Goal: Task Accomplishment & Management: Complete application form

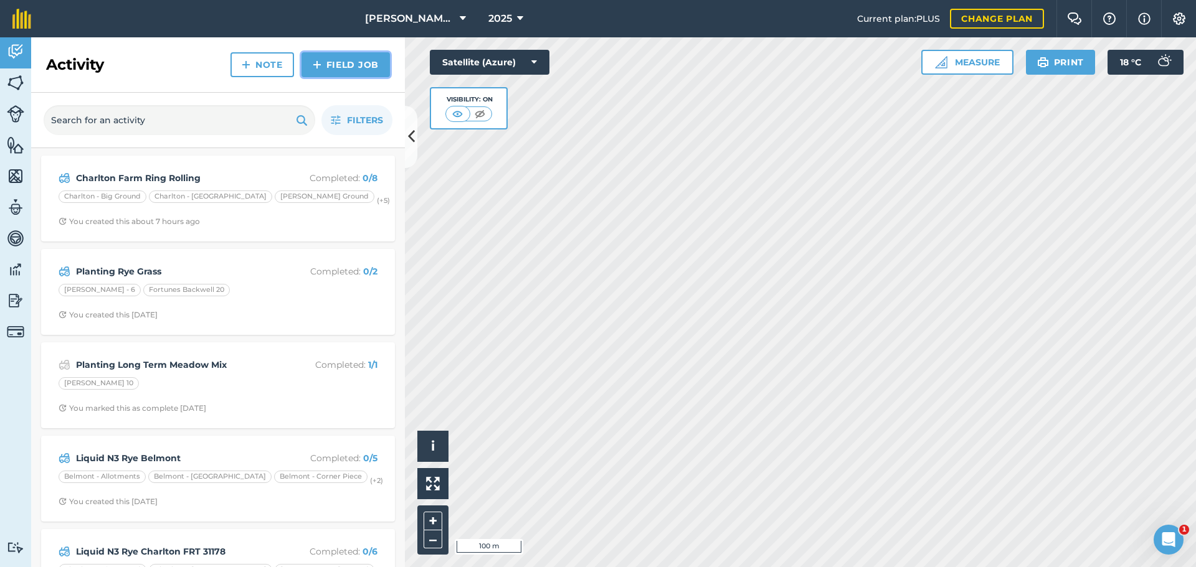
click at [321, 77] on link "Field Job" at bounding box center [345, 64] width 88 height 25
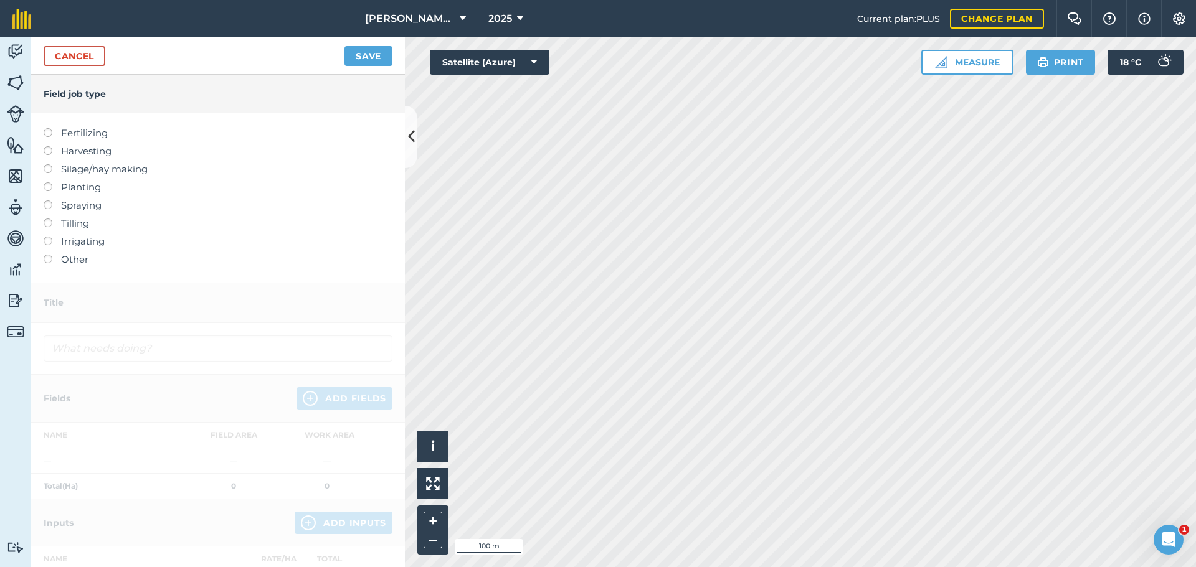
click at [52, 201] on label at bounding box center [52, 201] width 17 height 0
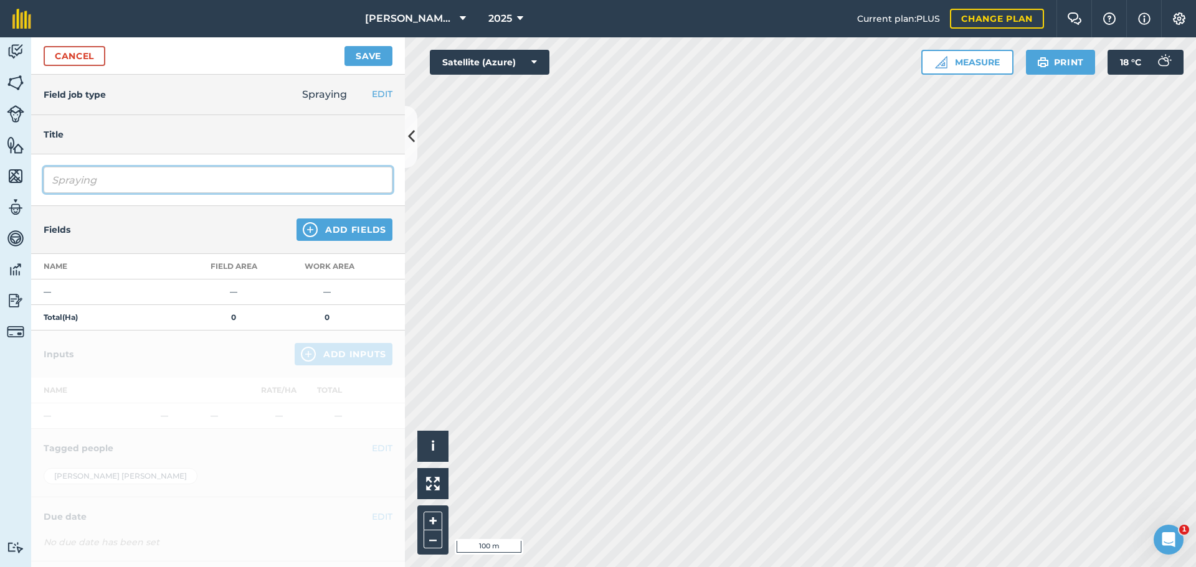
click at [168, 193] on input "Spraying" at bounding box center [218, 180] width 349 height 26
click at [197, 193] on input "Spraying Roundup spr32060" at bounding box center [218, 180] width 349 height 26
type input "Spraying Roundup SPR 32060"
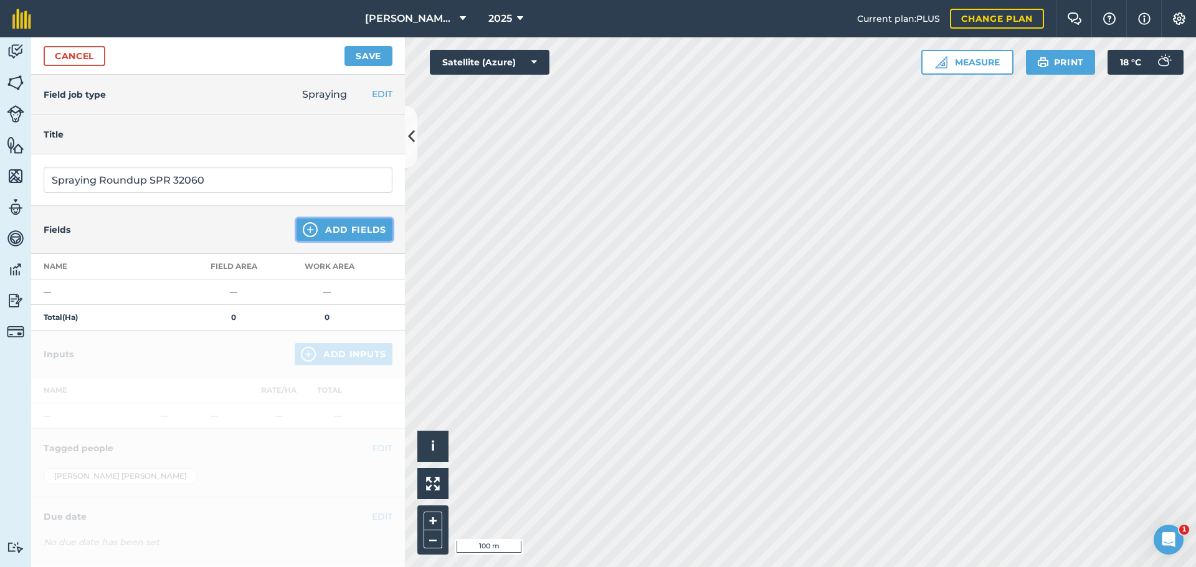
click at [316, 241] on button "Add Fields" at bounding box center [344, 230] width 96 height 22
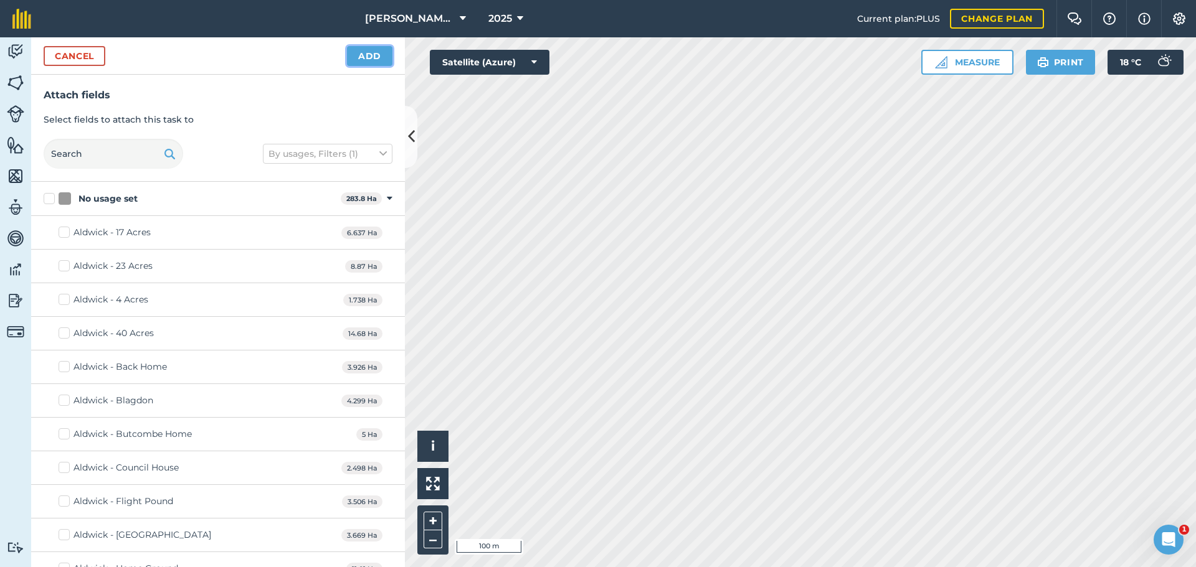
click at [348, 66] on button "Add" at bounding box center [369, 56] width 45 height 20
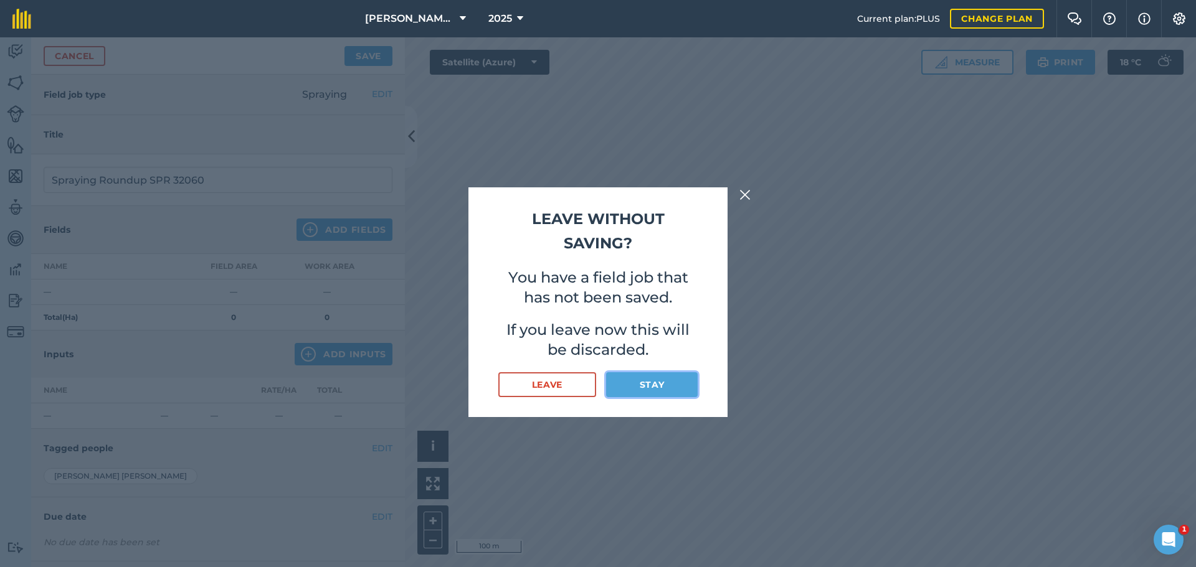
click at [657, 397] on button "Stay" at bounding box center [652, 384] width 92 height 25
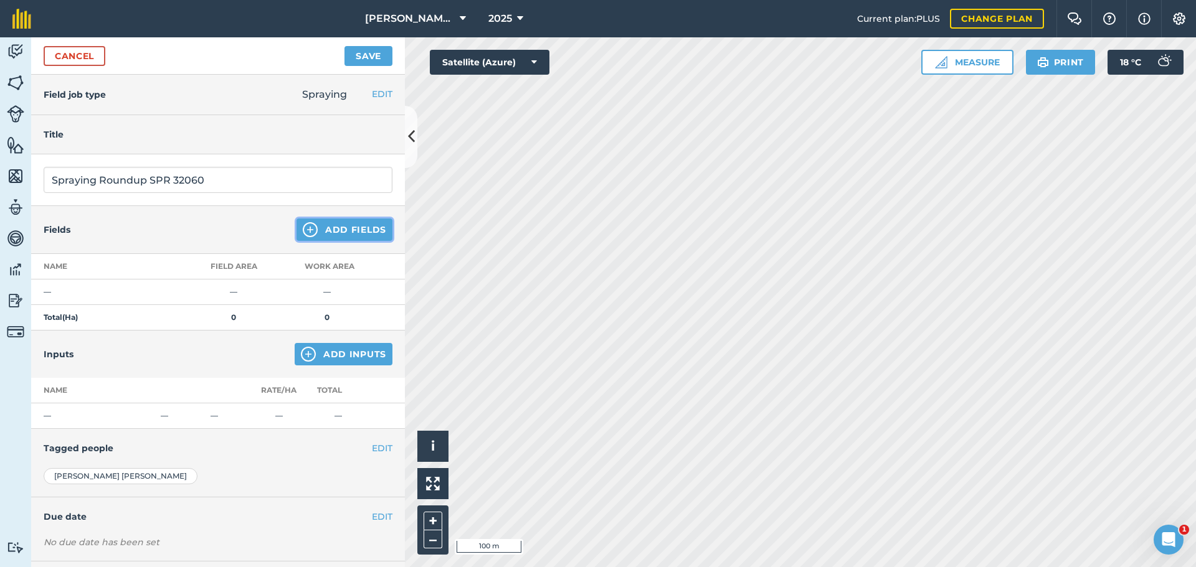
click at [343, 241] on button "Add Fields" at bounding box center [344, 230] width 96 height 22
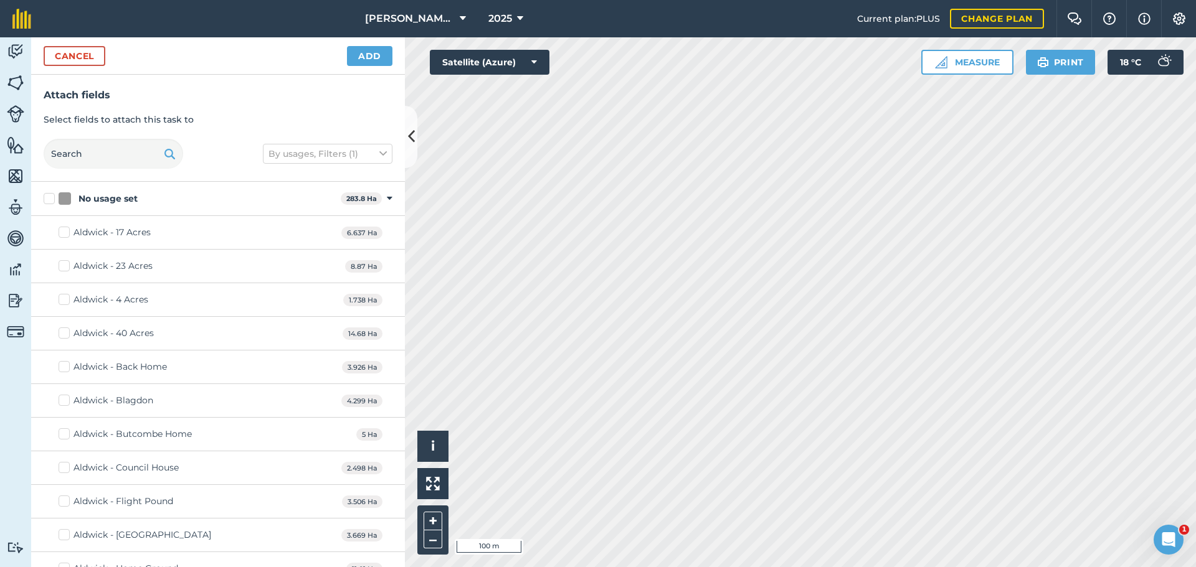
checkbox input "true"
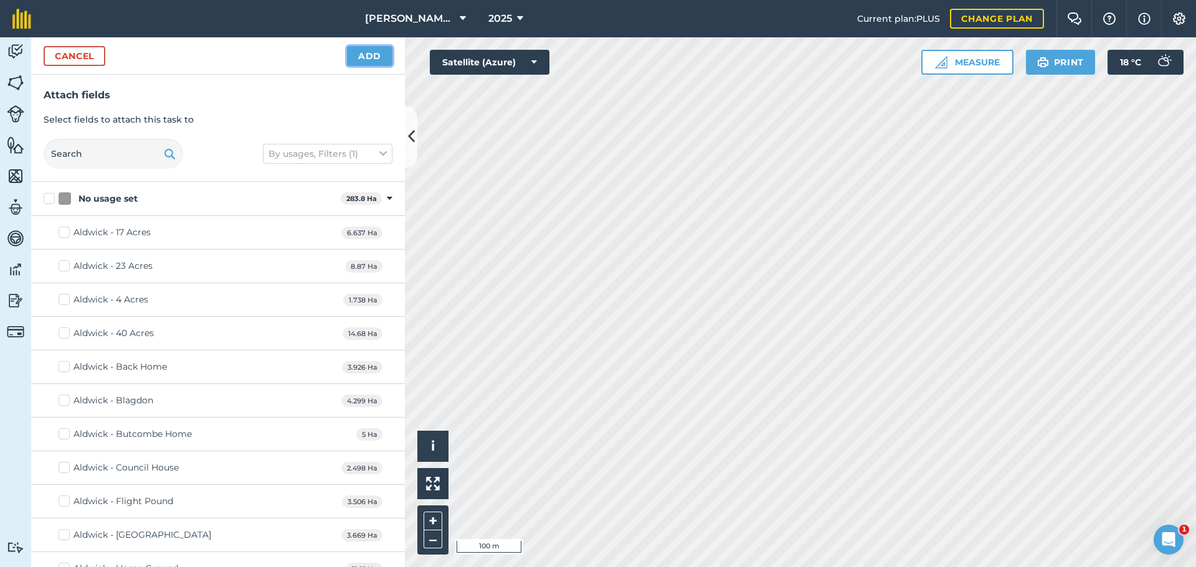
click at [370, 66] on button "Add" at bounding box center [369, 56] width 45 height 20
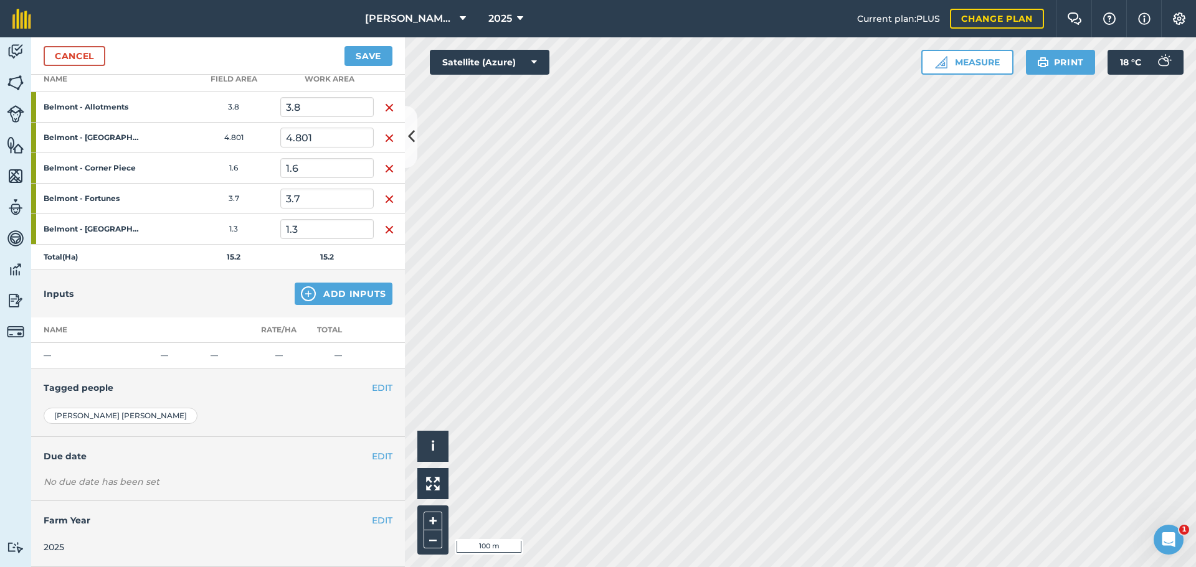
scroll to position [311, 0]
click at [301, 283] on button "Add Inputs" at bounding box center [344, 294] width 98 height 22
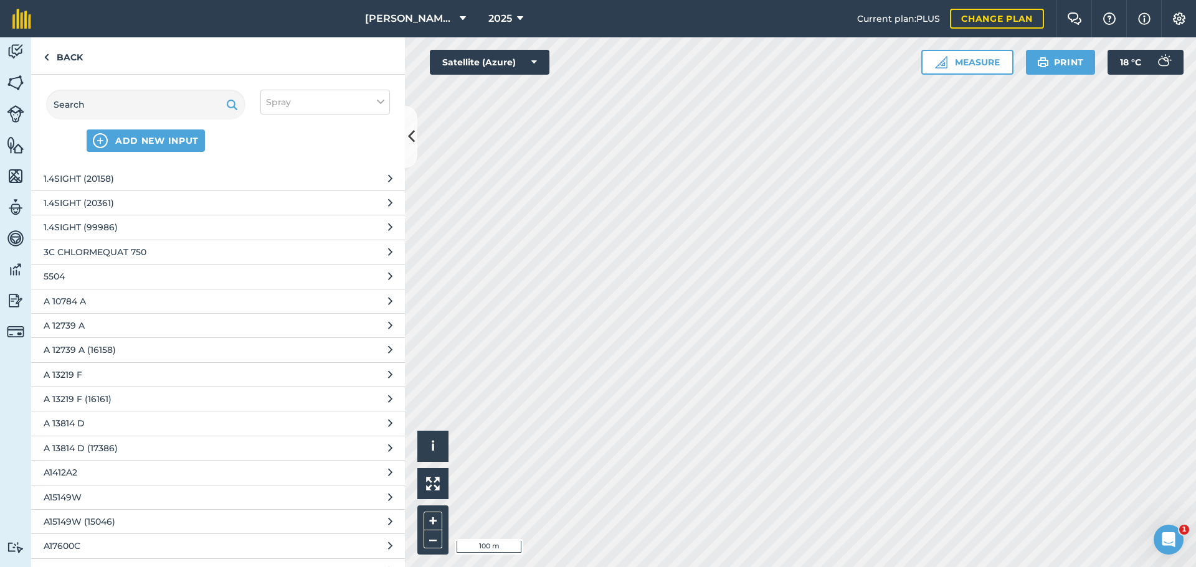
scroll to position [0, 0]
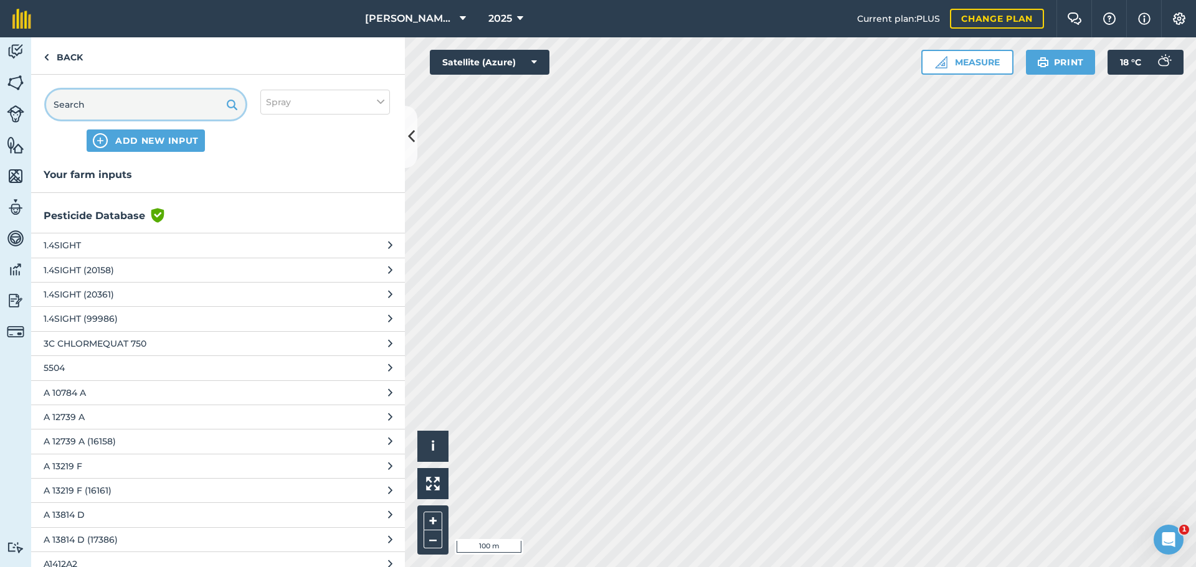
click at [137, 120] on input "text" at bounding box center [145, 105] width 199 height 30
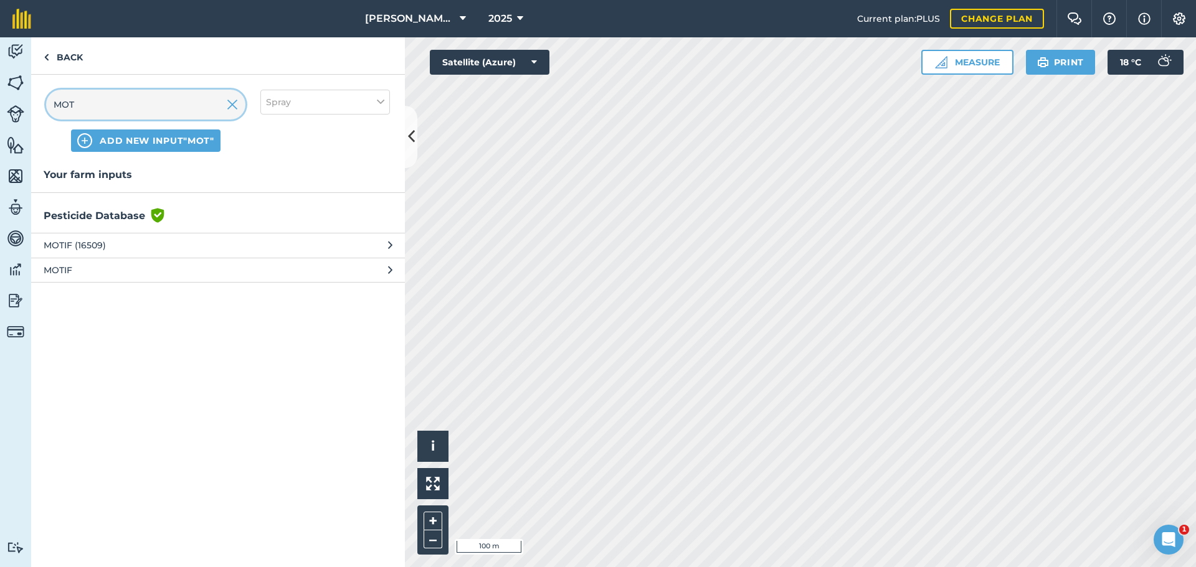
type input "MOT"
click at [145, 282] on button "MOTIF" at bounding box center [218, 270] width 374 height 24
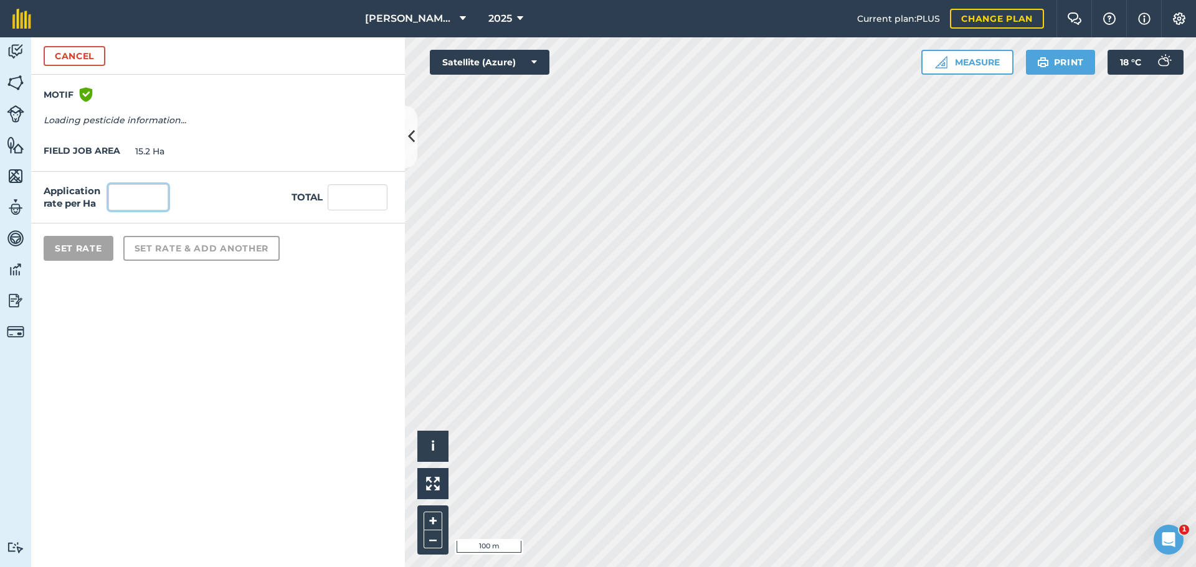
click at [156, 211] on input "text" at bounding box center [138, 197] width 60 height 26
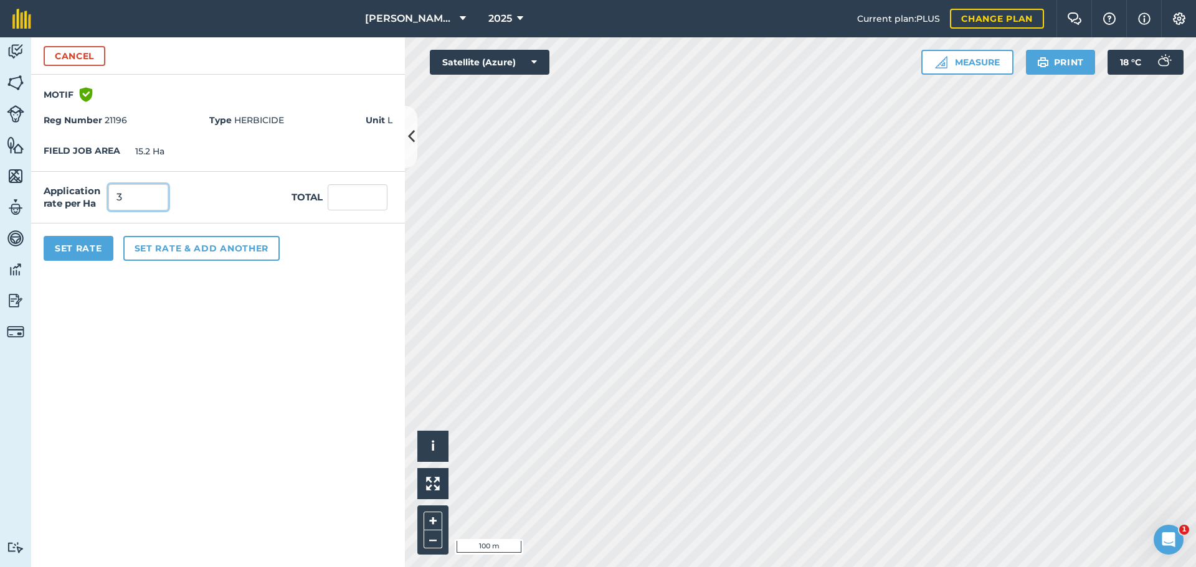
type input "3"
type input "45.6"
click at [102, 261] on button "Set Rate" at bounding box center [79, 248] width 70 height 25
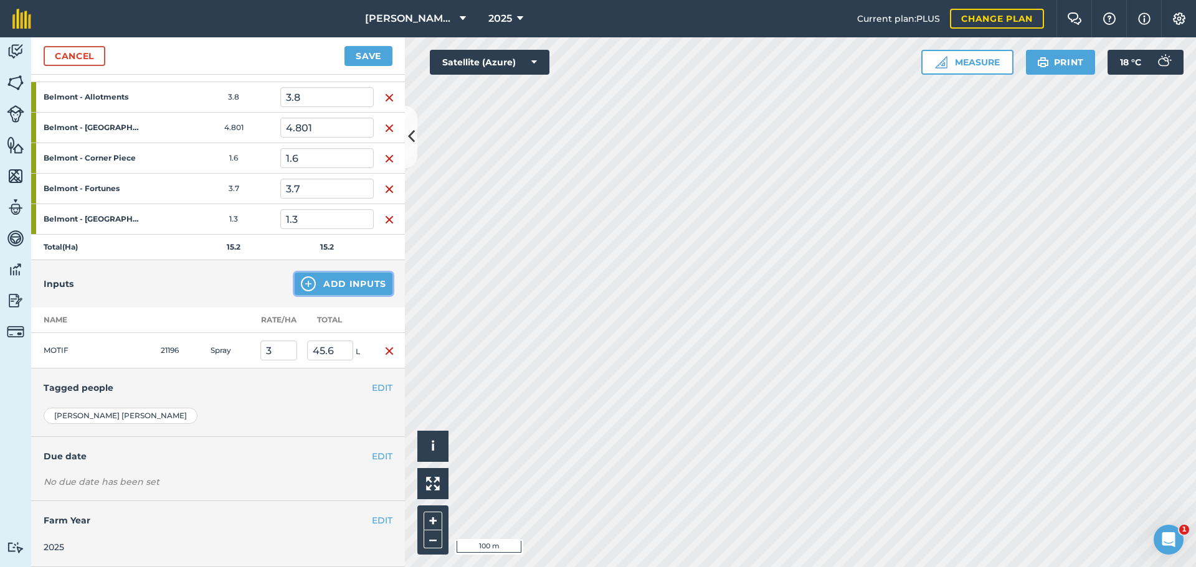
click at [327, 274] on button "Add Inputs" at bounding box center [344, 284] width 98 height 22
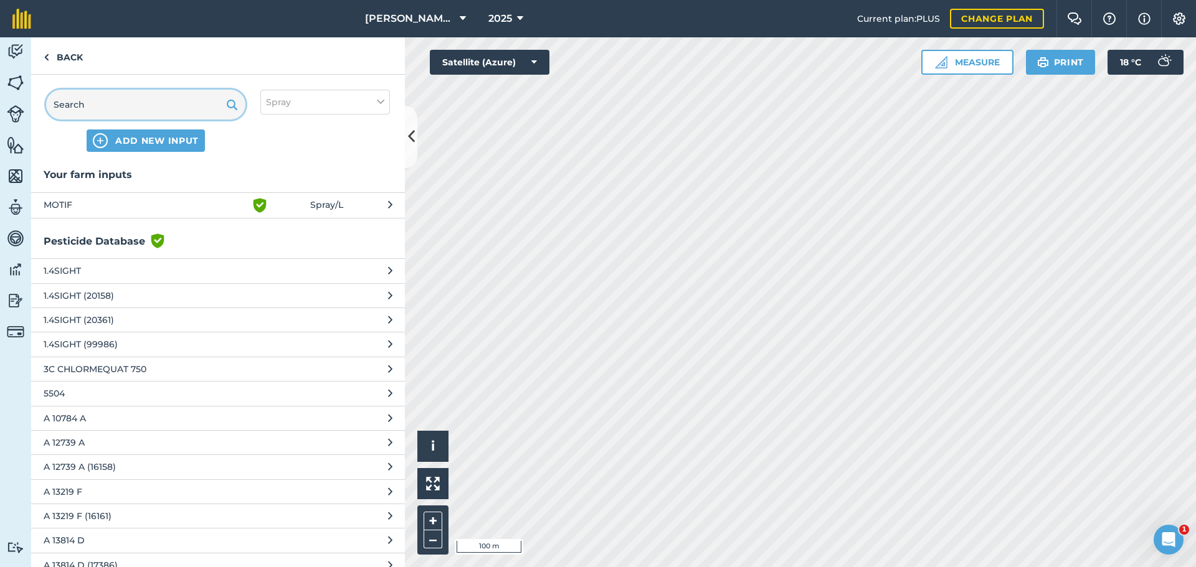
click at [133, 120] on input "text" at bounding box center [145, 105] width 199 height 30
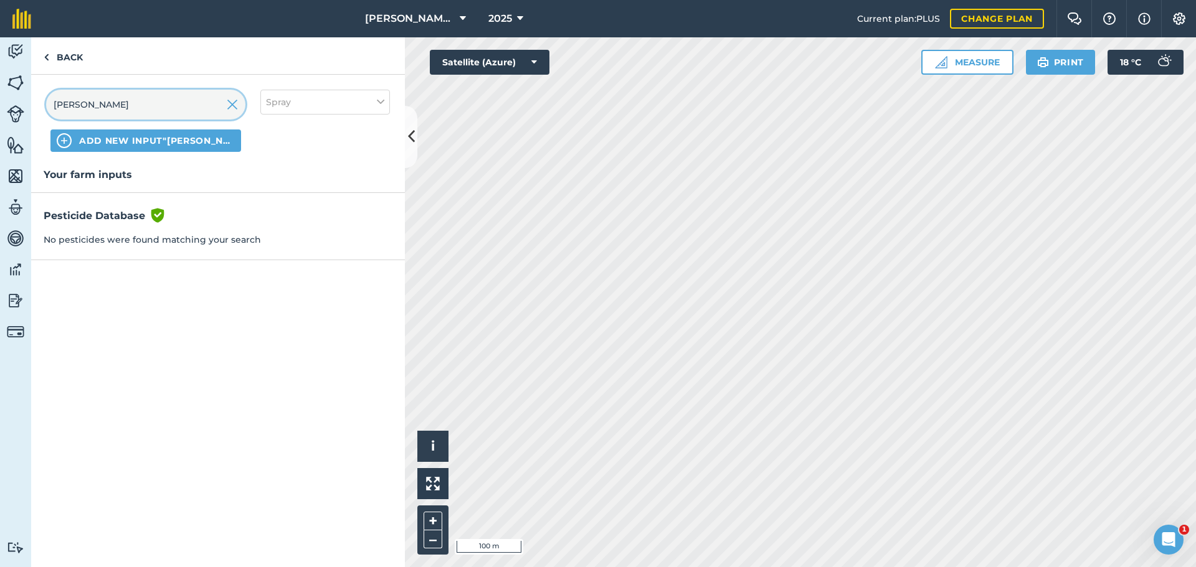
type input "[PERSON_NAME]"
click at [141, 147] on span "ADD NEW INPUT "[PERSON_NAME]"" at bounding box center [157, 141] width 156 height 12
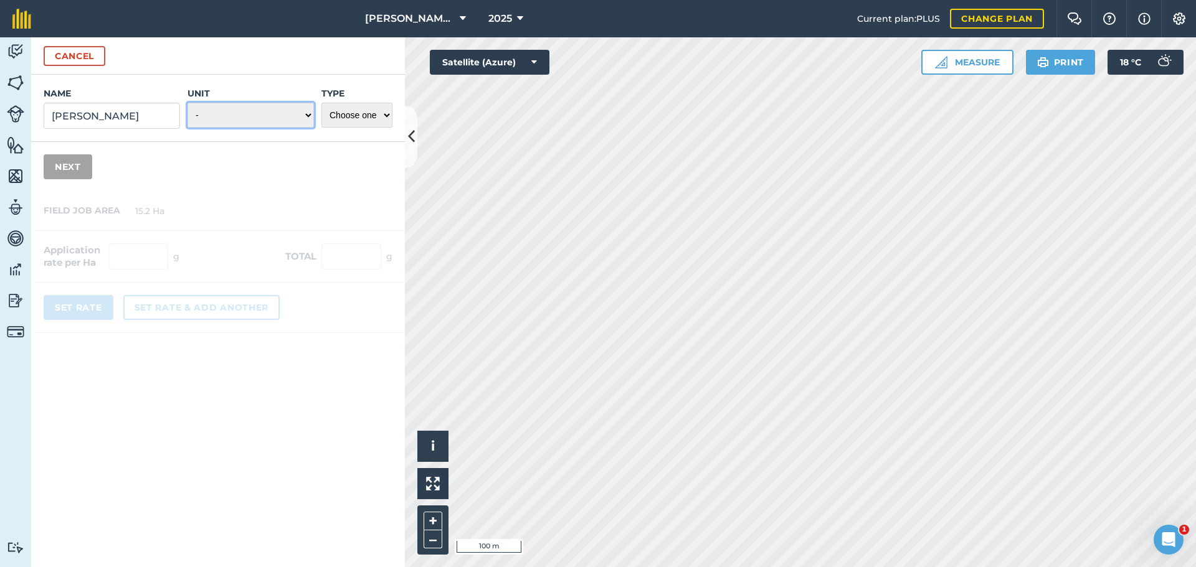
click at [203, 128] on select "- Grams/g Kilograms/kg Metric tonnes/t Millilitres/ml Litres/L Ounces/oz Pounds…" at bounding box center [250, 115] width 126 height 25
select select "KILOGRAMS"
click at [187, 128] on select "- Grams/g Kilograms/kg Metric tonnes/t Millilitres/ml Litres/L Ounces/oz Pounds…" at bounding box center [250, 115] width 126 height 25
click at [362, 128] on select "Choose one Fertilizer Seed Spray Fuel Other" at bounding box center [356, 115] width 71 height 25
select select "SPRAY"
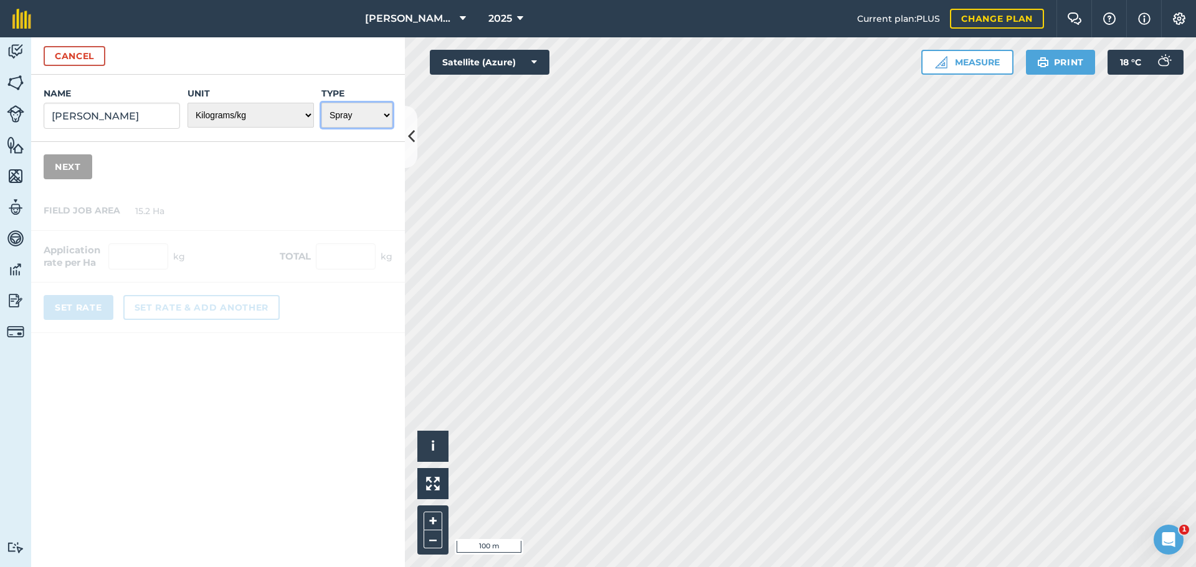
click at [321, 128] on select "Choose one Fertilizer Seed Spray Fuel Other" at bounding box center [356, 115] width 71 height 25
click at [91, 179] on button "Next" at bounding box center [68, 166] width 49 height 25
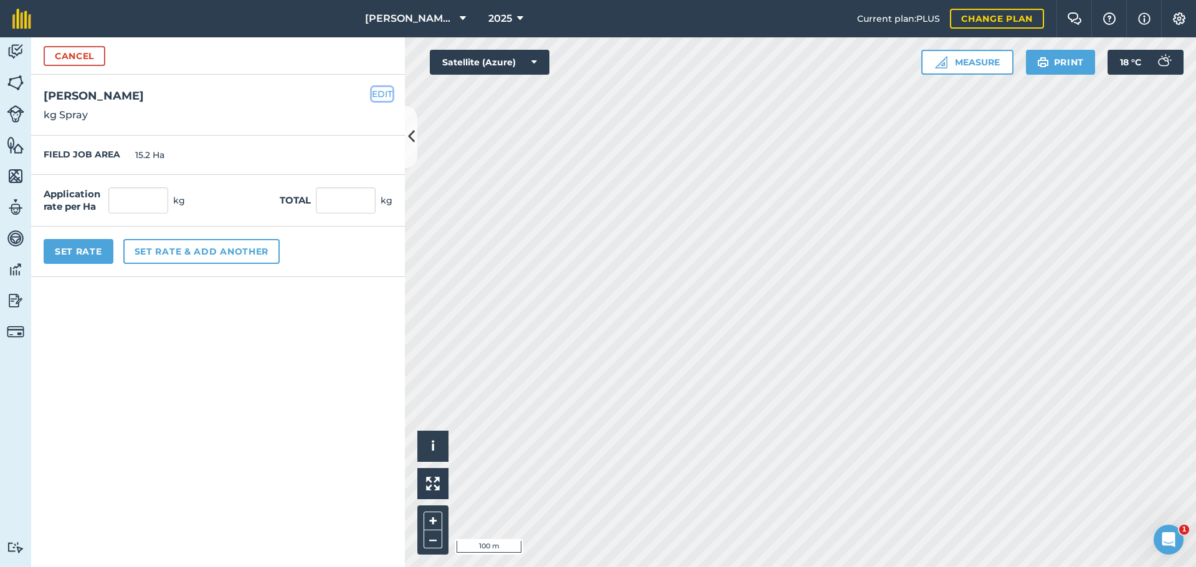
click at [379, 101] on button "EDIT" at bounding box center [382, 94] width 21 height 14
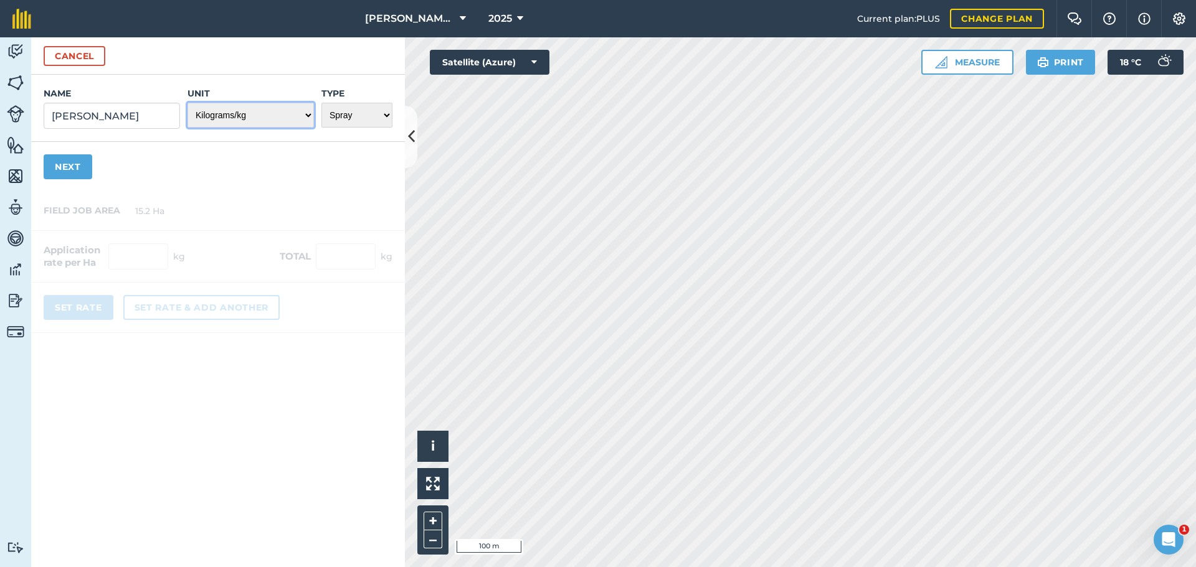
click at [292, 128] on select "- Grams/g Kilograms/kg Metric tonnes/t Millilitres/ml Litres/L Ounces/oz Pounds…" at bounding box center [250, 115] width 126 height 25
select select "LITRES"
click at [187, 128] on select "- Grams/g Kilograms/kg Metric tonnes/t Millilitres/ml Litres/L Ounces/oz Pounds…" at bounding box center [250, 115] width 126 height 25
click at [82, 179] on button "Next" at bounding box center [68, 166] width 49 height 25
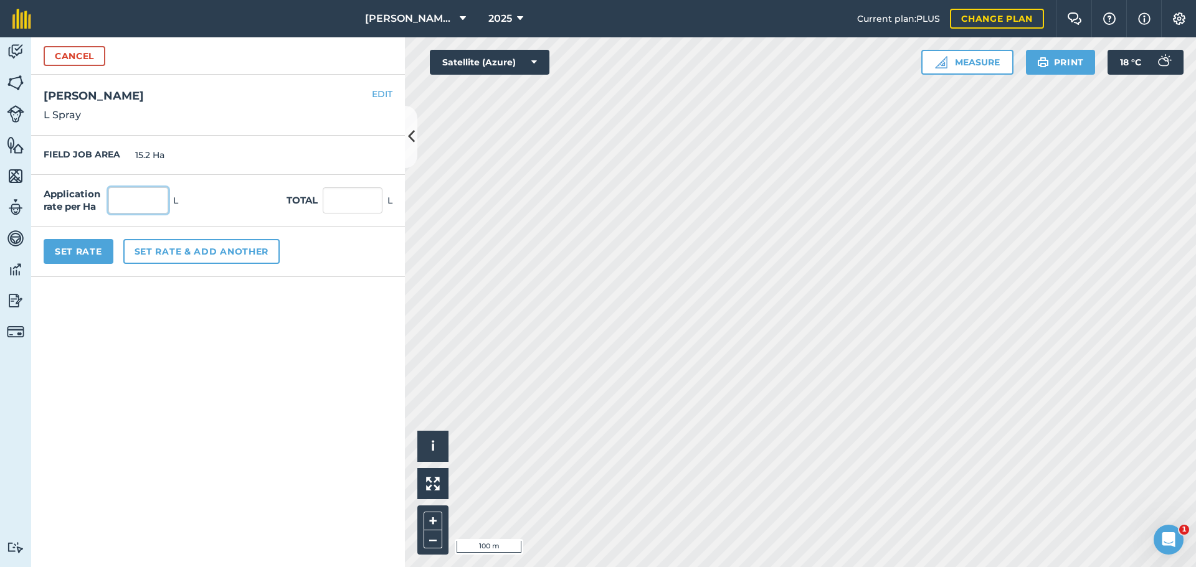
click at [168, 214] on input "text" at bounding box center [138, 200] width 60 height 26
type input "0.3"
type input "4.56"
click at [107, 264] on button "Set Rate" at bounding box center [79, 251] width 70 height 25
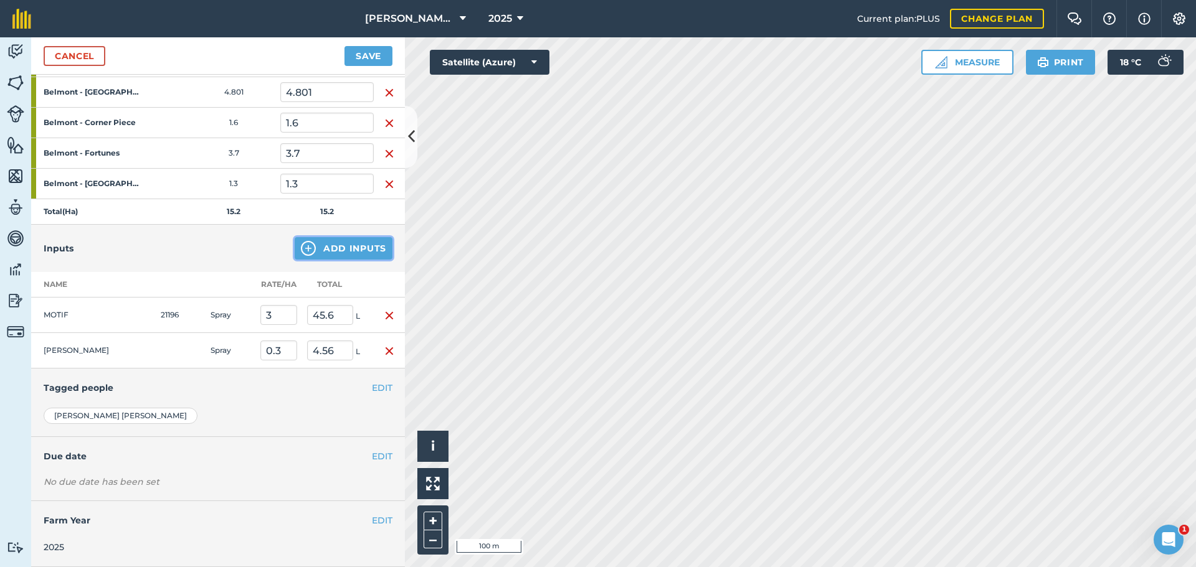
click at [357, 260] on button "Add Inputs" at bounding box center [344, 248] width 98 height 22
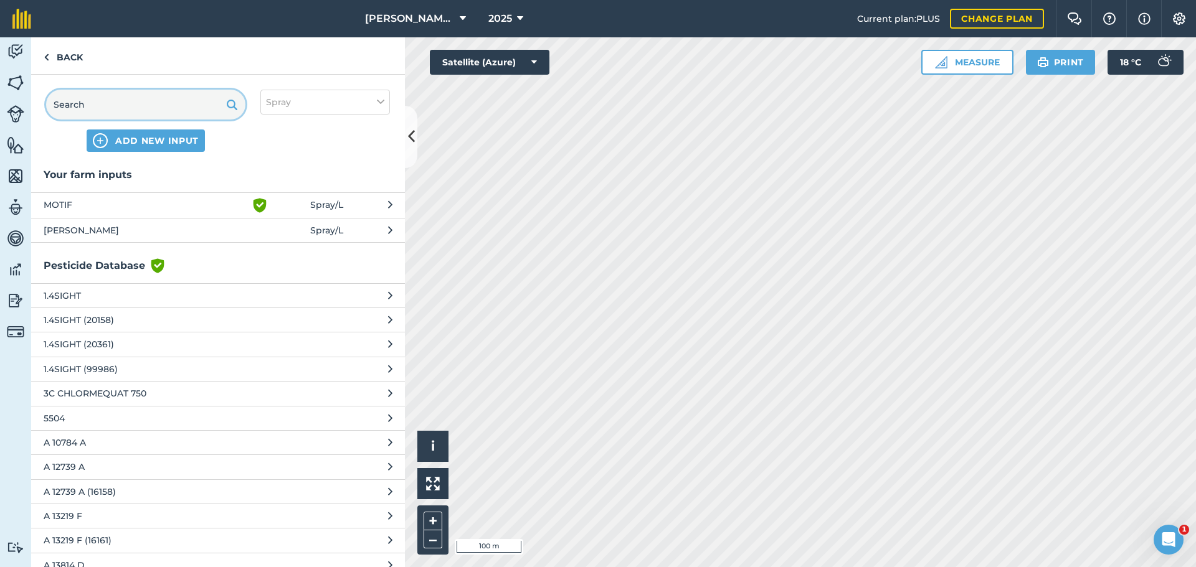
click at [130, 120] on input "text" at bounding box center [145, 105] width 199 height 30
click at [157, 152] on button "ADD NEW INPUT" at bounding box center [146, 141] width 118 height 22
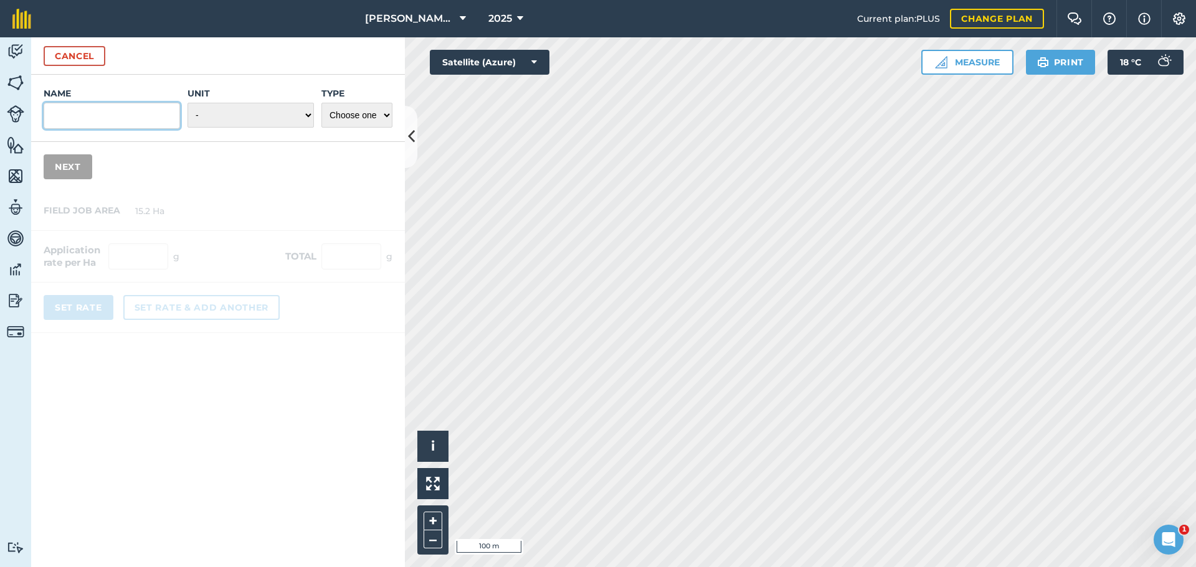
click at [123, 129] on input "Name" at bounding box center [112, 116] width 136 height 26
type input "Water"
click at [279, 128] on select "- Grams/g Kilograms/kg Metric tonnes/t Millilitres/ml Litres/L Ounces/oz Pounds…" at bounding box center [250, 115] width 126 height 25
select select "LITRES"
click at [187, 128] on select "- Grams/g Kilograms/kg Metric tonnes/t Millilitres/ml Litres/L Ounces/oz Pounds…" at bounding box center [250, 115] width 126 height 25
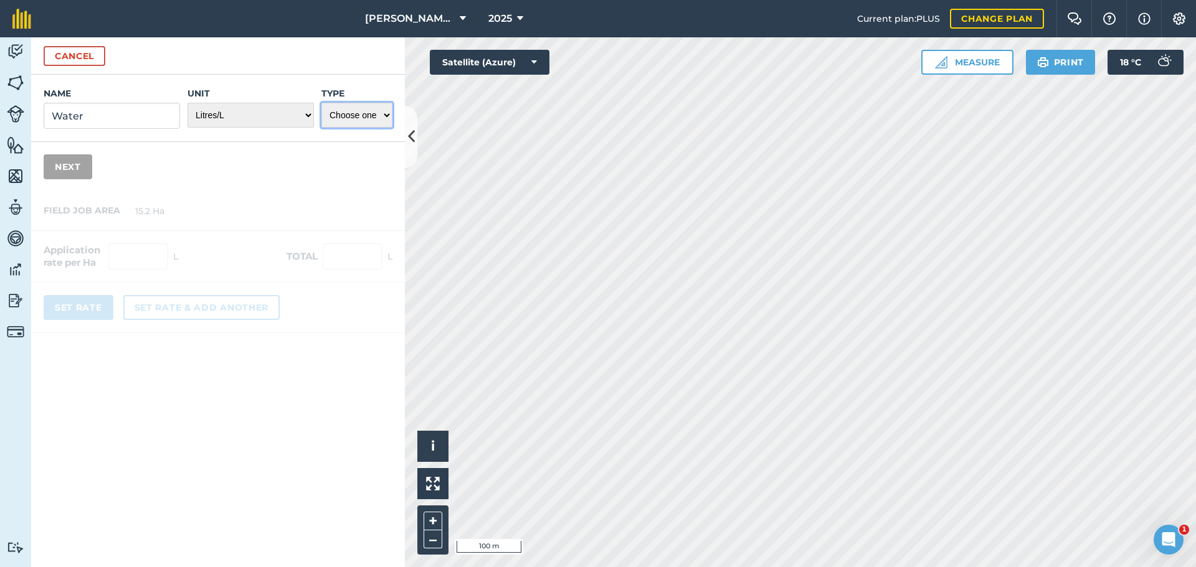
click at [373, 128] on select "Choose one Fertilizer Seed Spray Fuel Other" at bounding box center [356, 115] width 71 height 25
select select "OTHER"
click at [321, 128] on select "Choose one Fertilizer Seed Spray Fuel Other" at bounding box center [356, 115] width 71 height 25
click at [90, 179] on button "Next" at bounding box center [68, 166] width 49 height 25
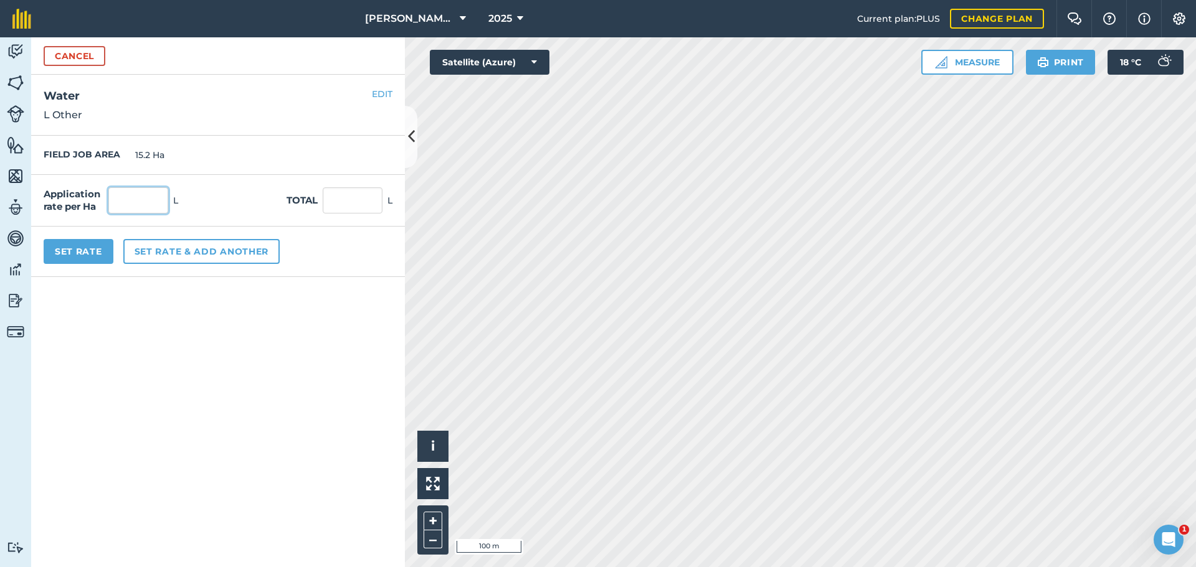
click at [145, 214] on input "text" at bounding box center [138, 200] width 60 height 26
type input "150"
type input "2,280"
click at [107, 264] on button "Set Rate" at bounding box center [79, 251] width 70 height 25
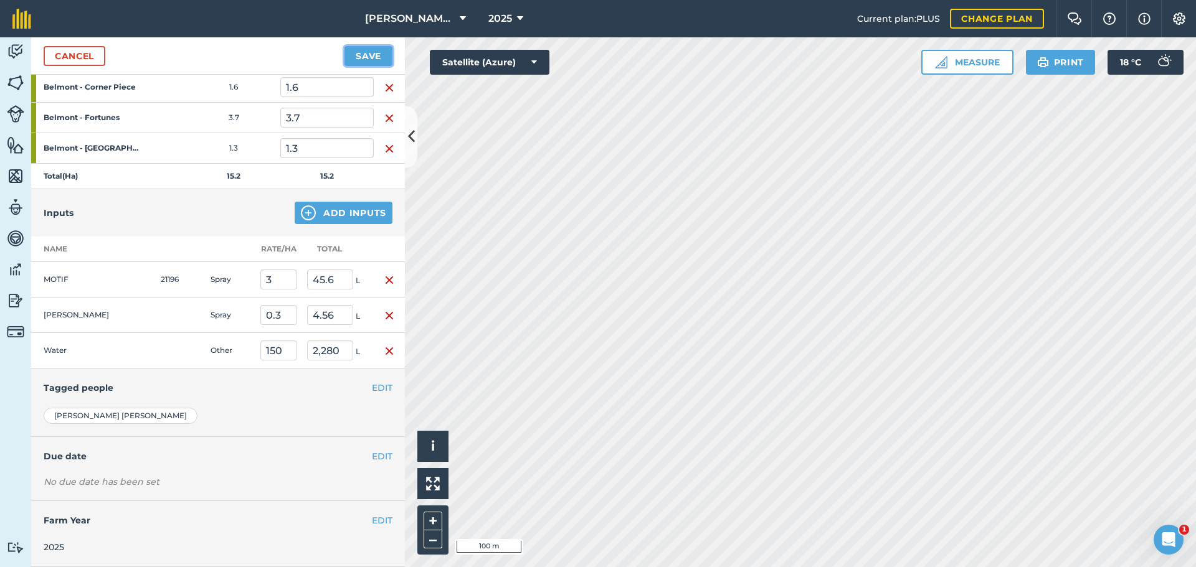
click at [361, 66] on button "Save" at bounding box center [368, 56] width 48 height 20
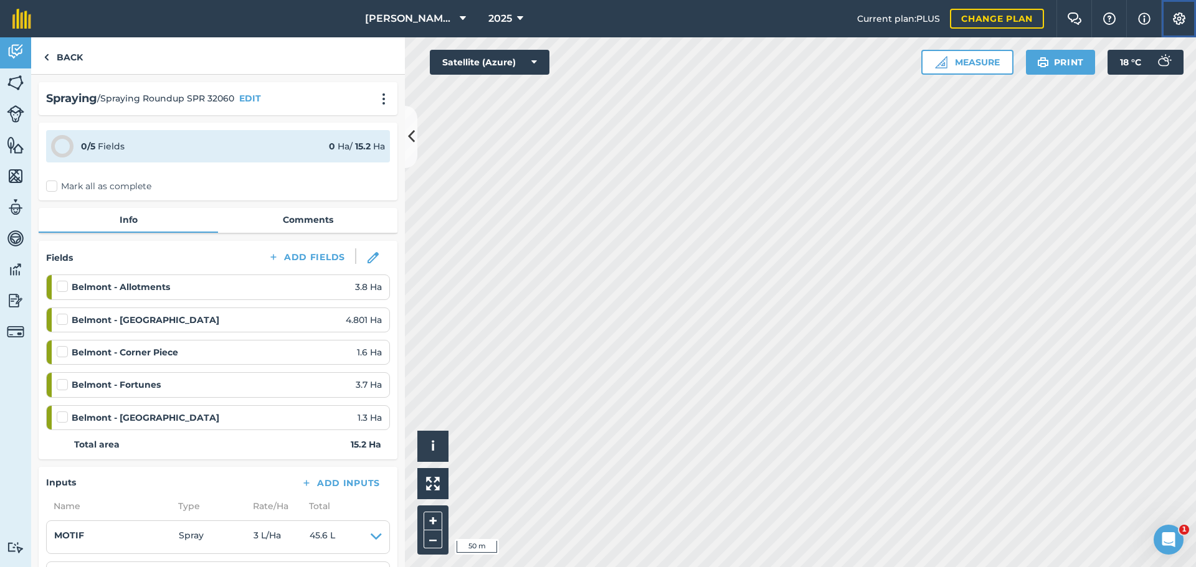
click at [1162, 21] on button "Settings" at bounding box center [1178, 18] width 35 height 37
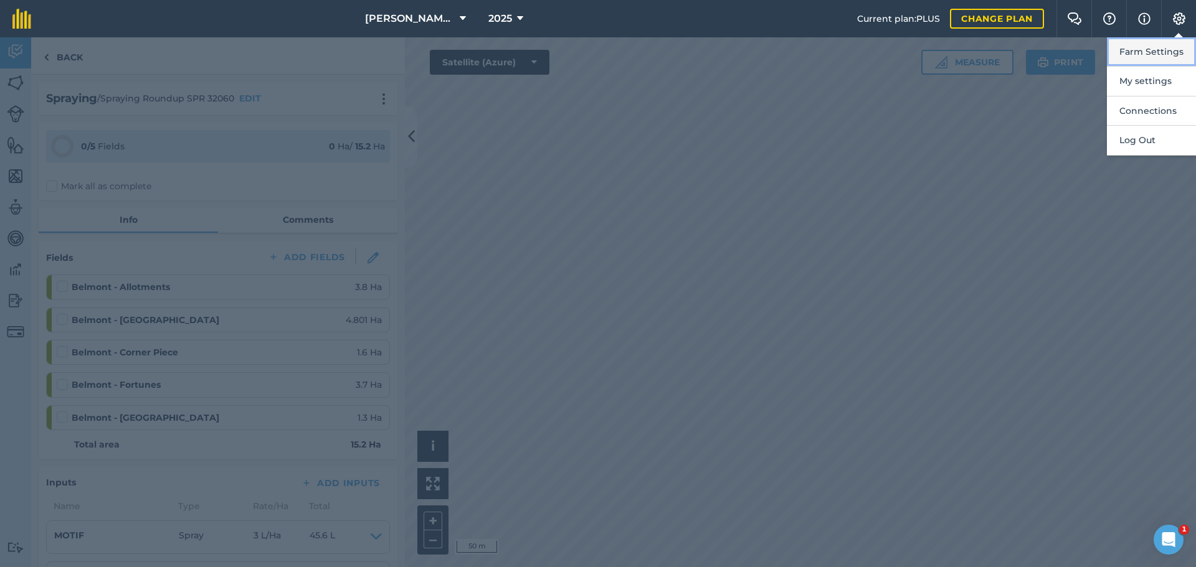
click at [1150, 67] on button "Farm Settings" at bounding box center [1151, 51] width 89 height 29
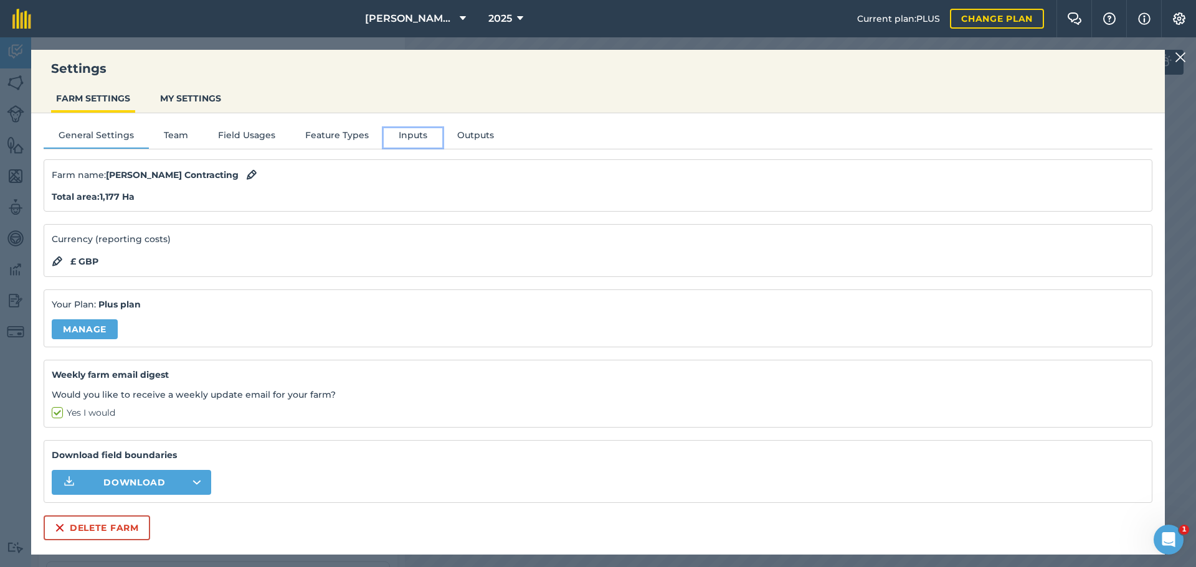
click at [442, 147] on button "Inputs" at bounding box center [413, 137] width 59 height 19
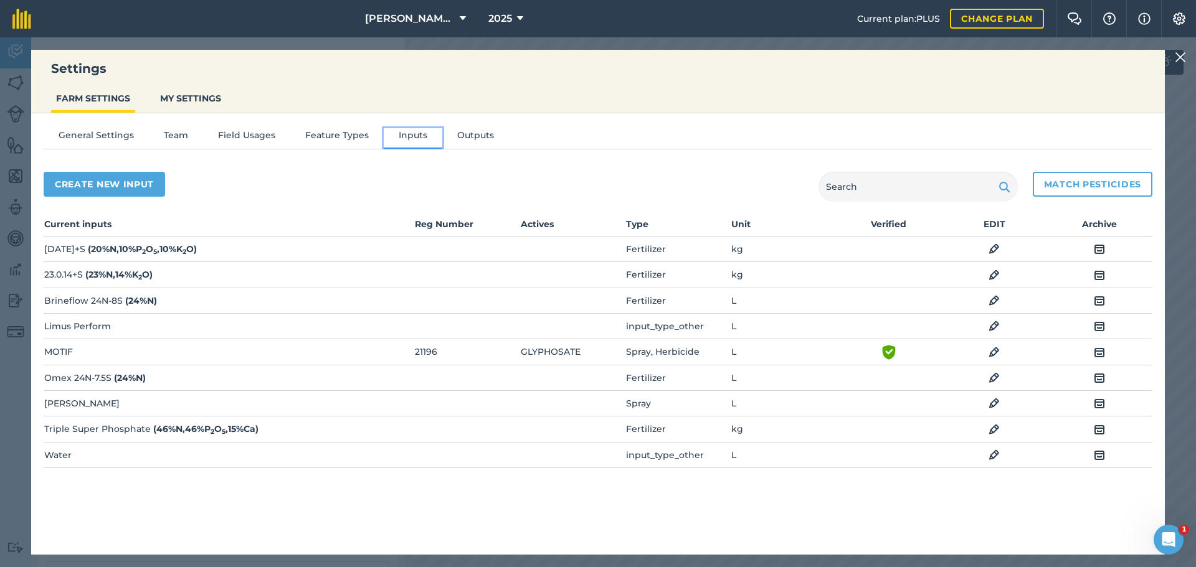
scroll to position [27, 0]
click at [989, 411] on img at bounding box center [994, 403] width 11 height 15
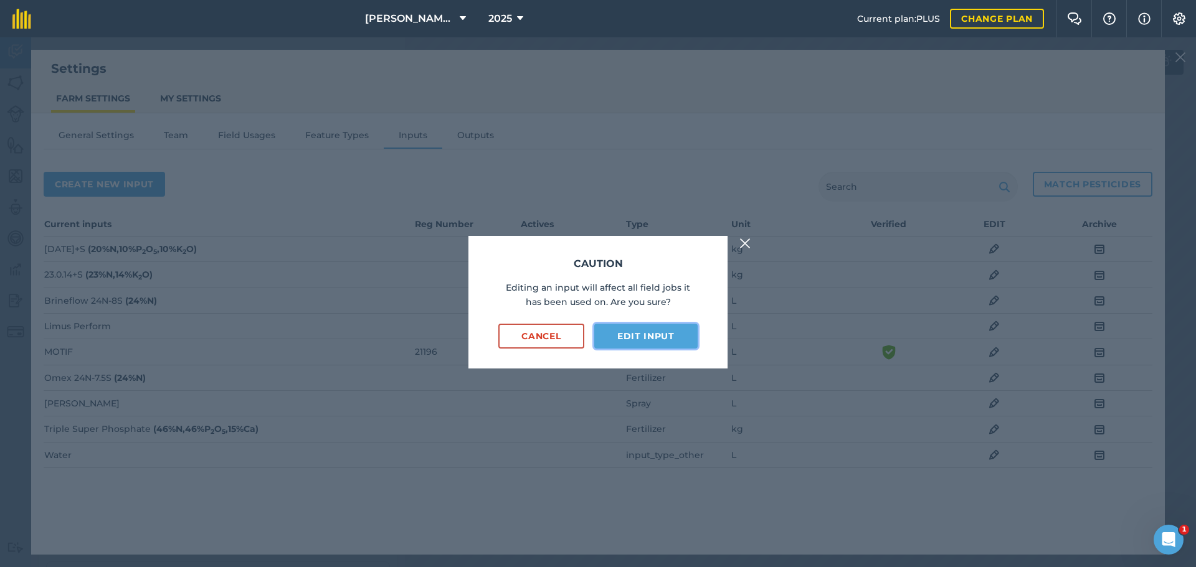
click at [622, 330] on button "Edit input" at bounding box center [645, 336] width 103 height 25
select select "LITRES"
select select "SPRAY"
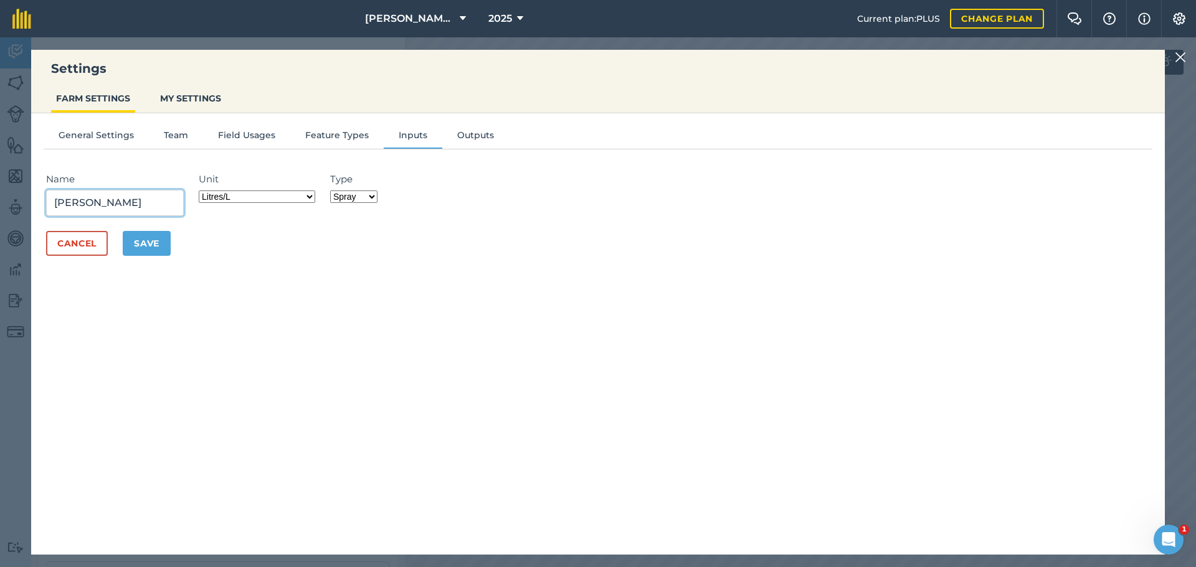
click at [108, 216] on input "[PERSON_NAME]" at bounding box center [115, 203] width 138 height 26
type input "[PERSON_NAME]"
click at [171, 256] on button "Save" at bounding box center [147, 243] width 48 height 25
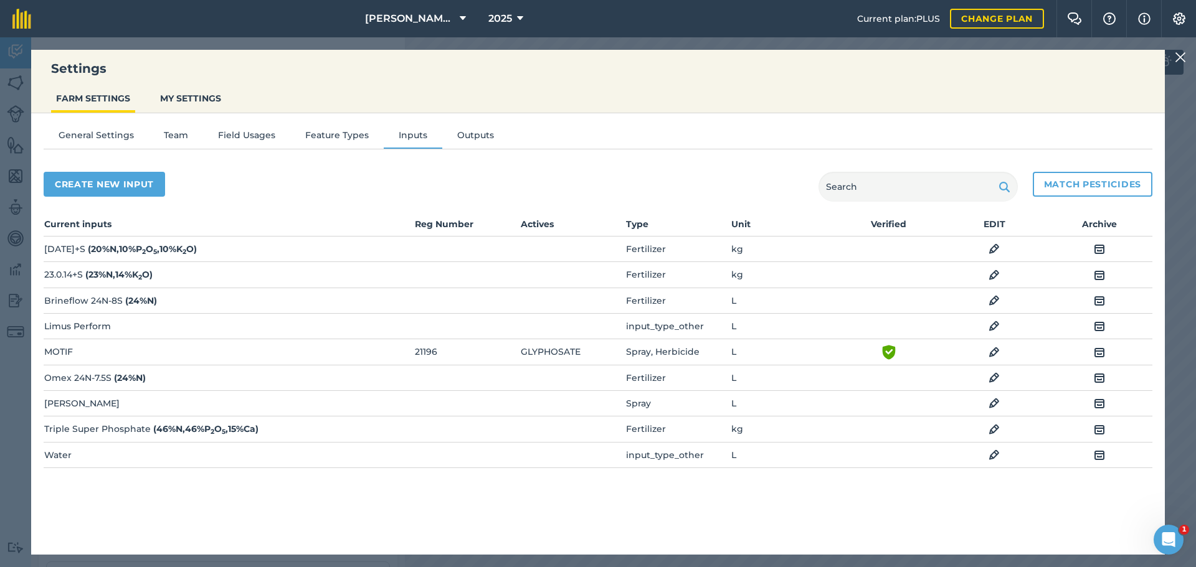
click at [989, 360] on img at bounding box center [994, 352] width 11 height 15
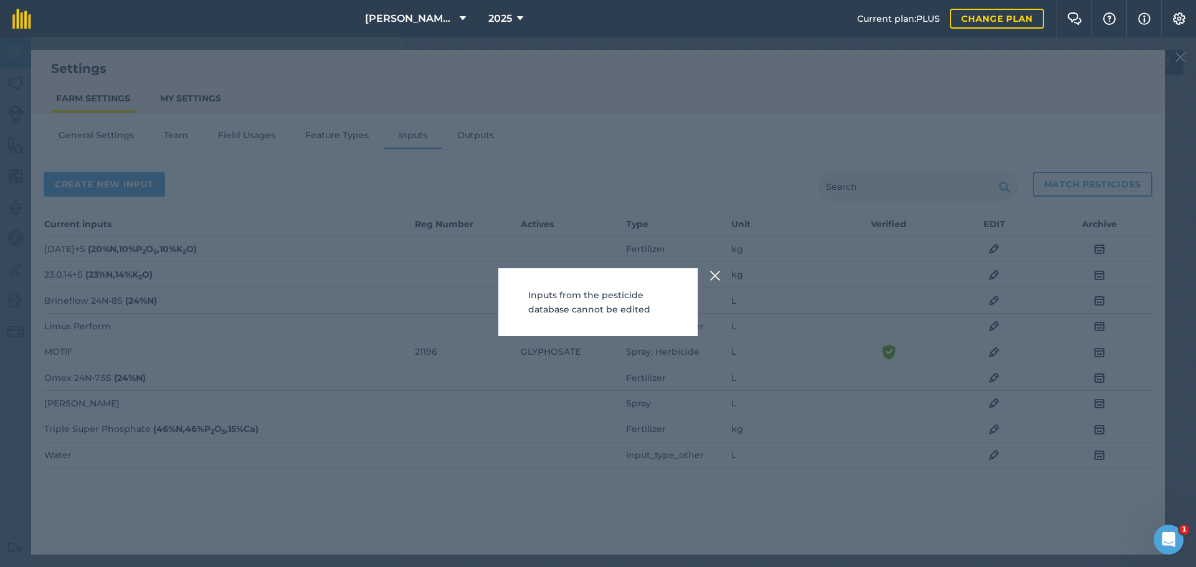
click at [721, 269] on img at bounding box center [714, 275] width 11 height 15
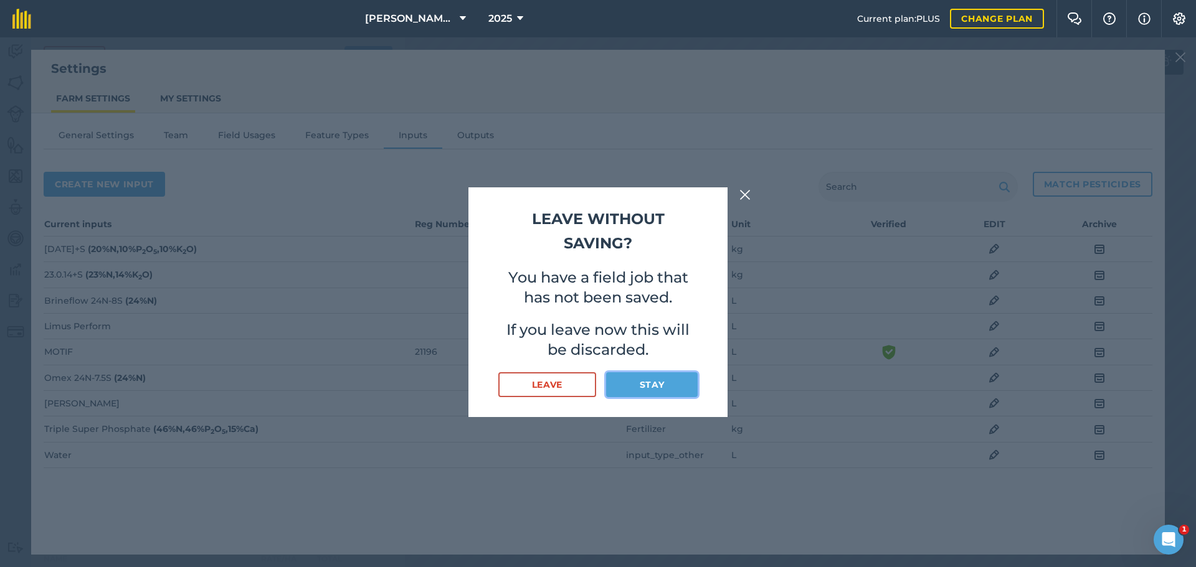
click at [653, 397] on button "Stay" at bounding box center [652, 384] width 92 height 25
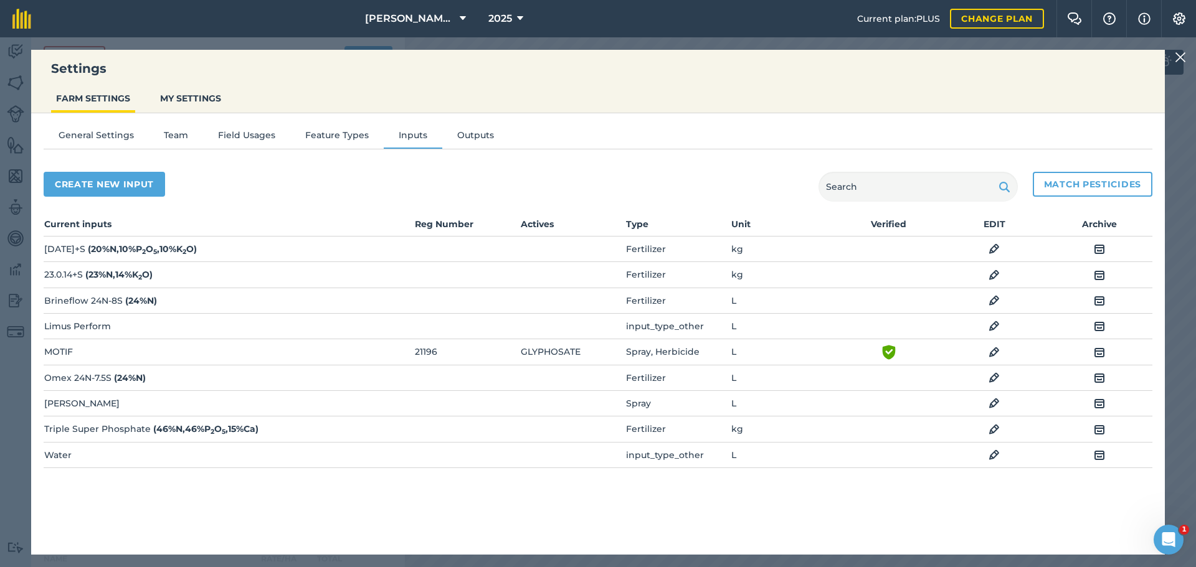
click at [1177, 53] on img at bounding box center [1180, 57] width 11 height 15
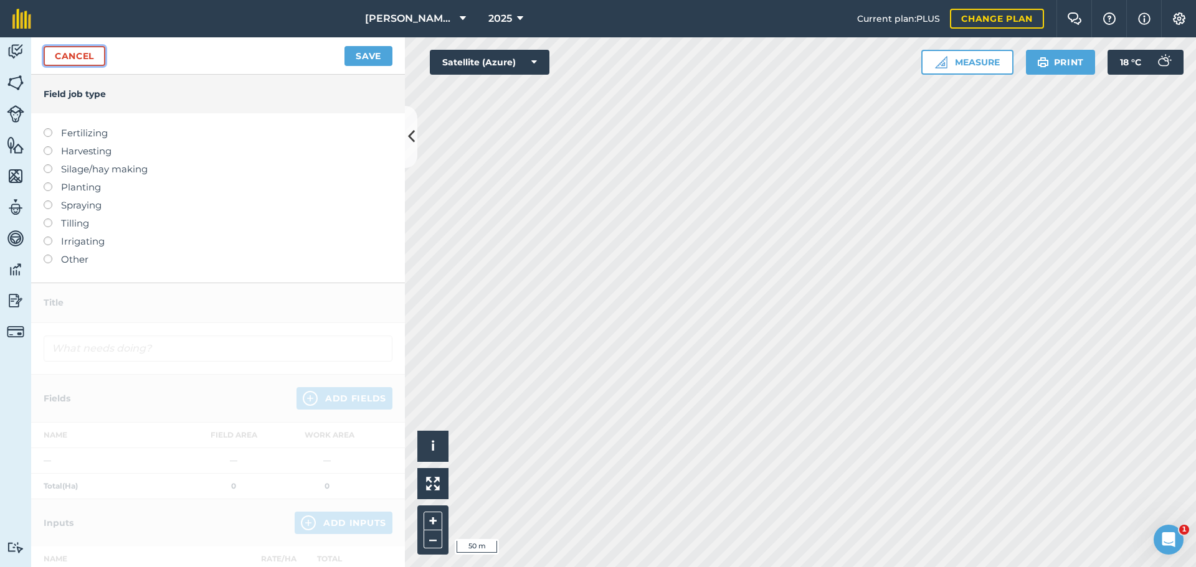
click at [85, 66] on link "Cancel" at bounding box center [75, 56] width 62 height 20
click at [14, 90] on img at bounding box center [15, 83] width 17 height 19
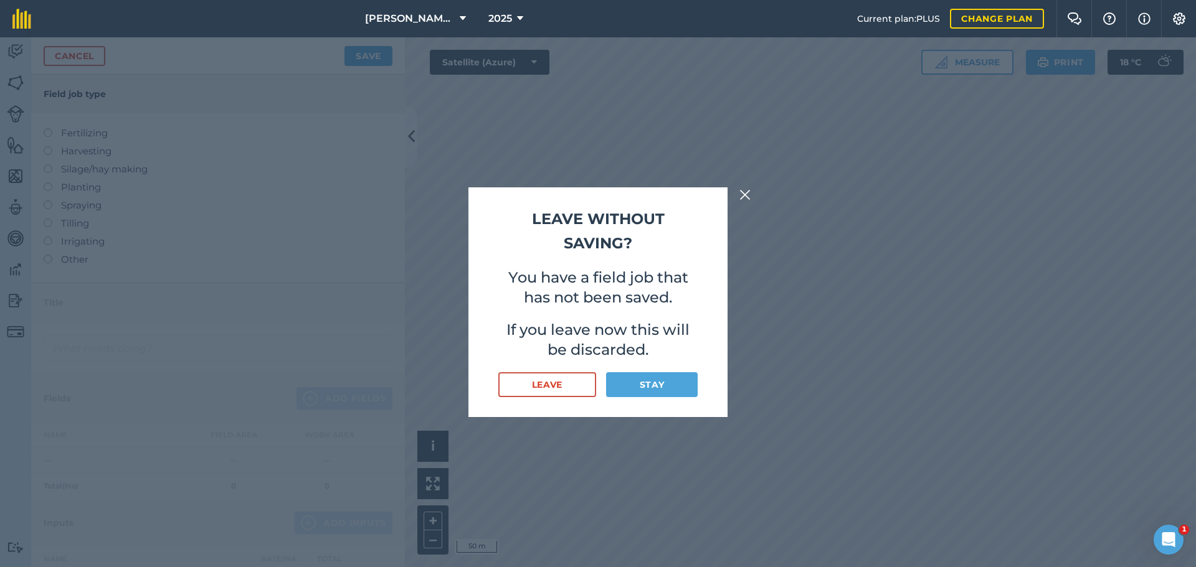
click at [14, 67] on div "Leave without saving? You have a field job that has not been saved. If you leav…" at bounding box center [598, 302] width 1196 height 530
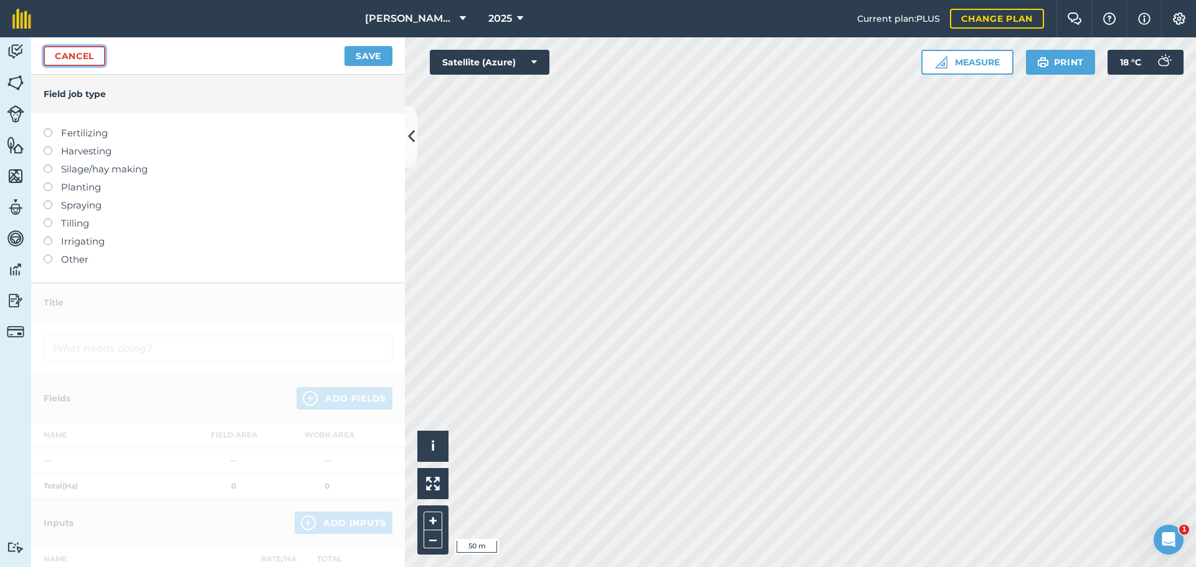
click at [84, 66] on link "Cancel" at bounding box center [75, 56] width 62 height 20
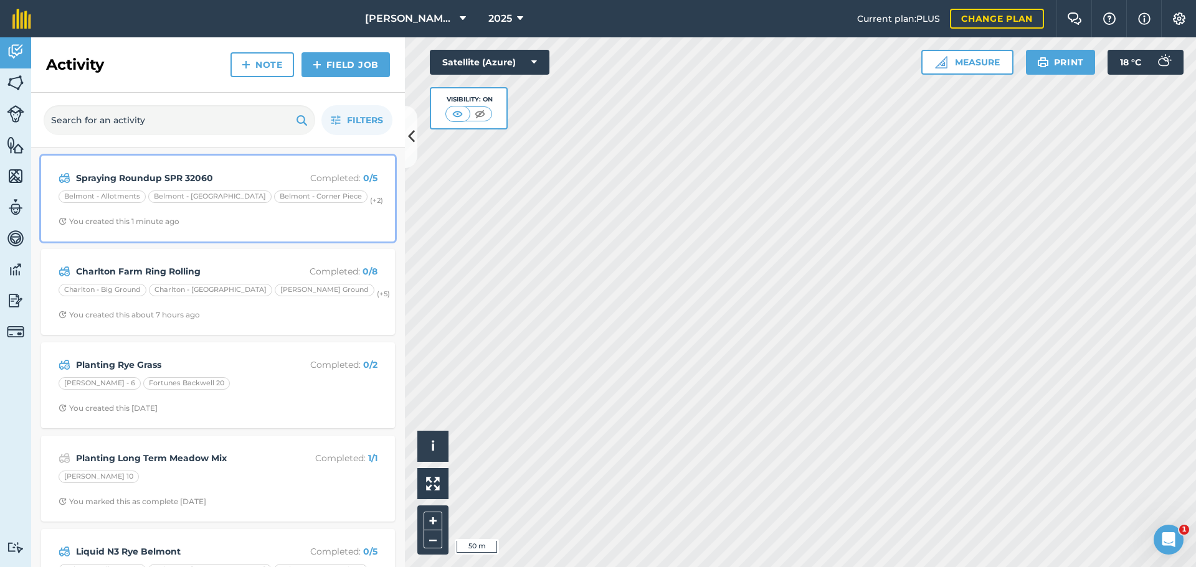
click at [146, 203] on div "Belmont - Allotments" at bounding box center [102, 197] width 87 height 12
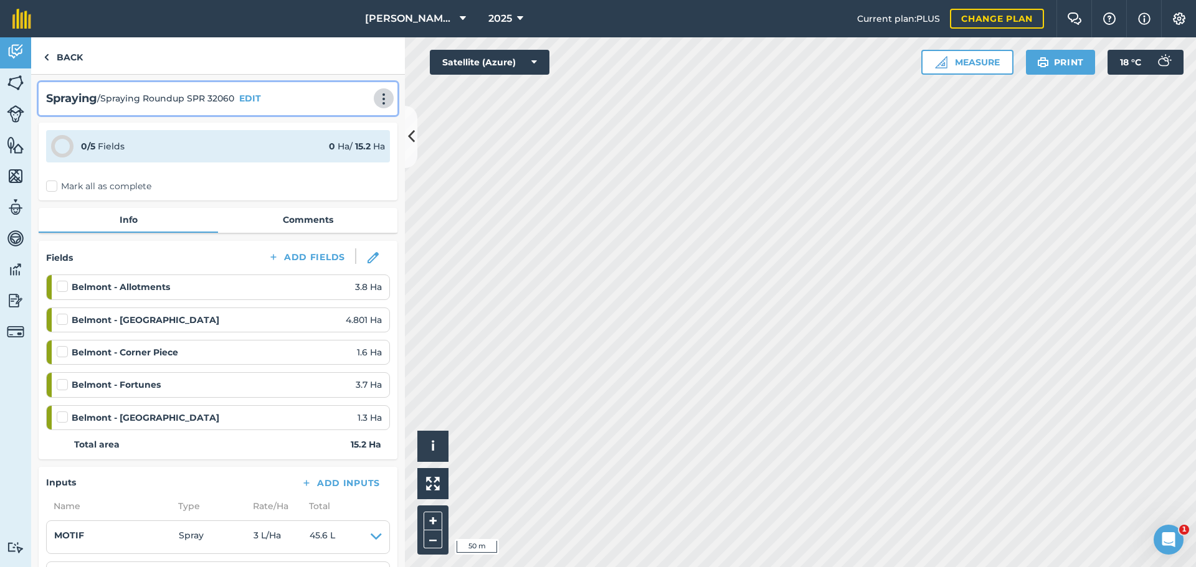
click at [376, 105] on img at bounding box center [383, 99] width 15 height 12
click at [343, 138] on link "Print" at bounding box center [358, 125] width 80 height 25
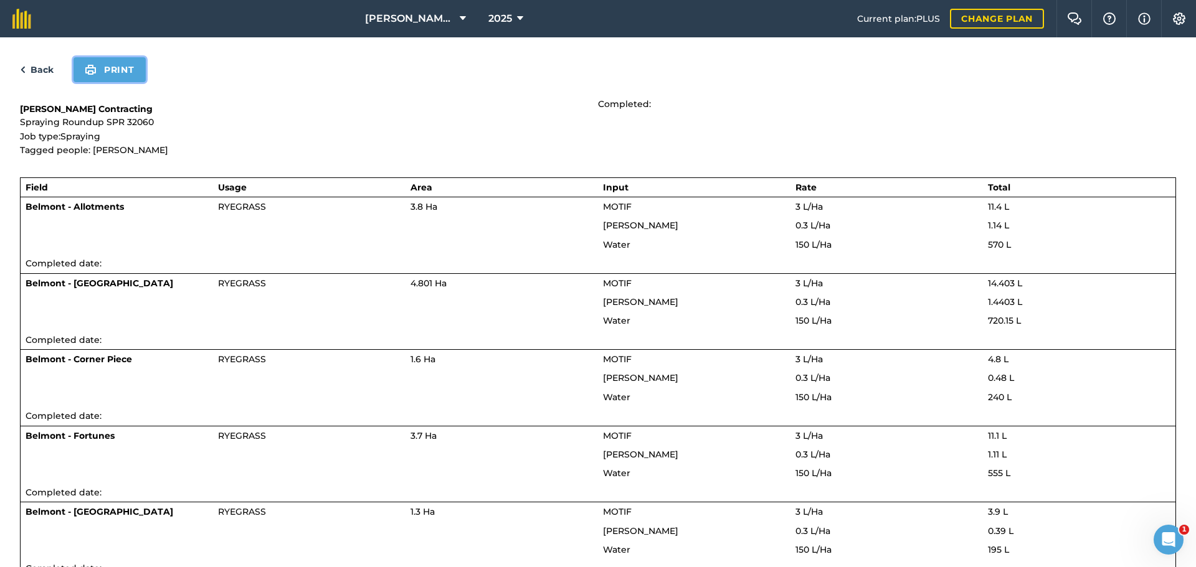
click at [133, 82] on button "Print" at bounding box center [110, 69] width 72 height 25
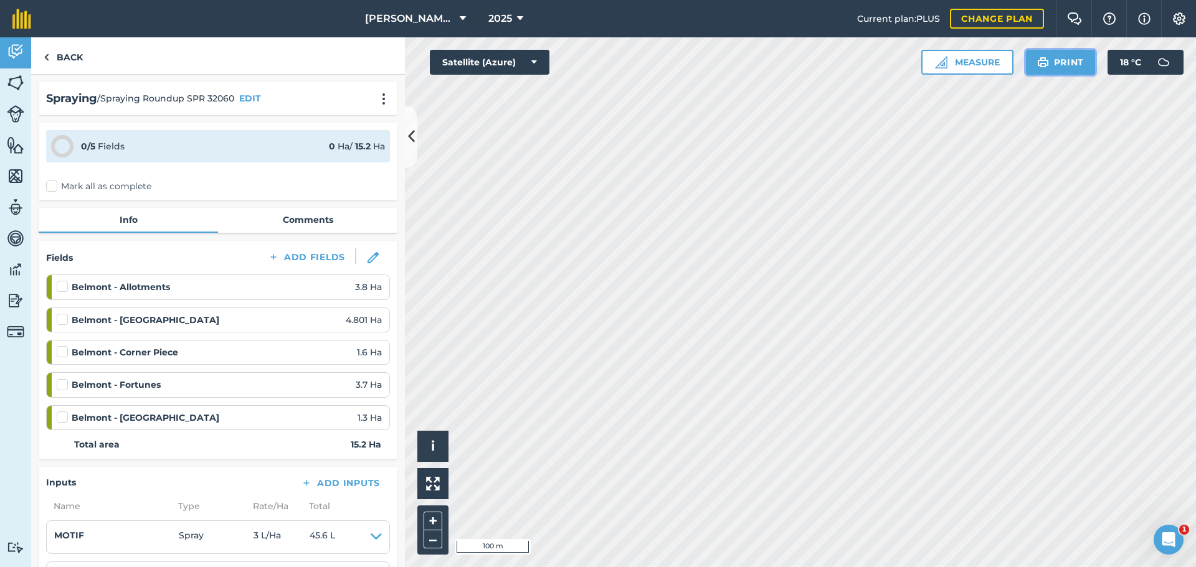
click at [1040, 75] on button "Print" at bounding box center [1061, 62] width 70 height 25
